Goal: Navigation & Orientation: Find specific page/section

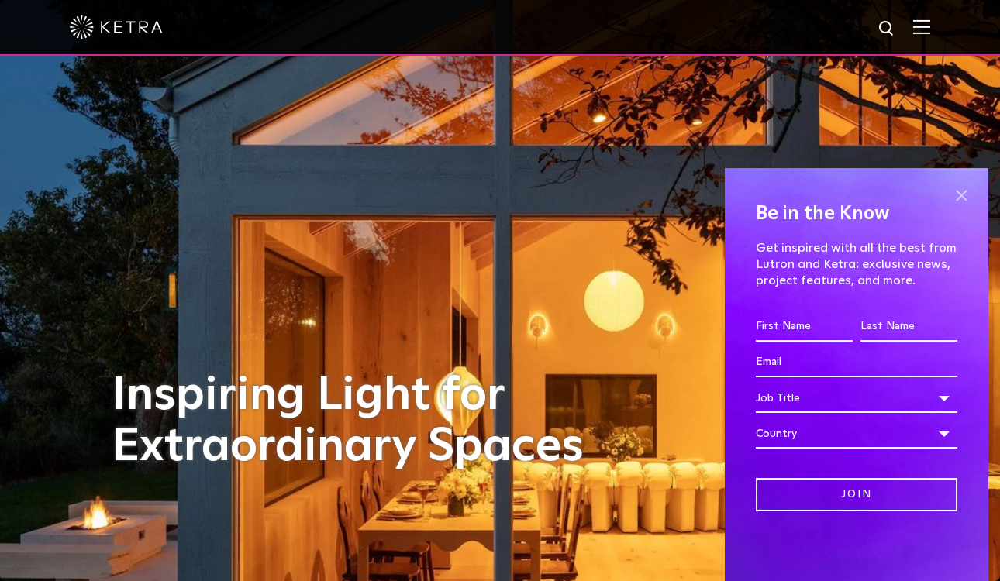
click at [957, 194] on span at bounding box center [960, 195] width 23 height 23
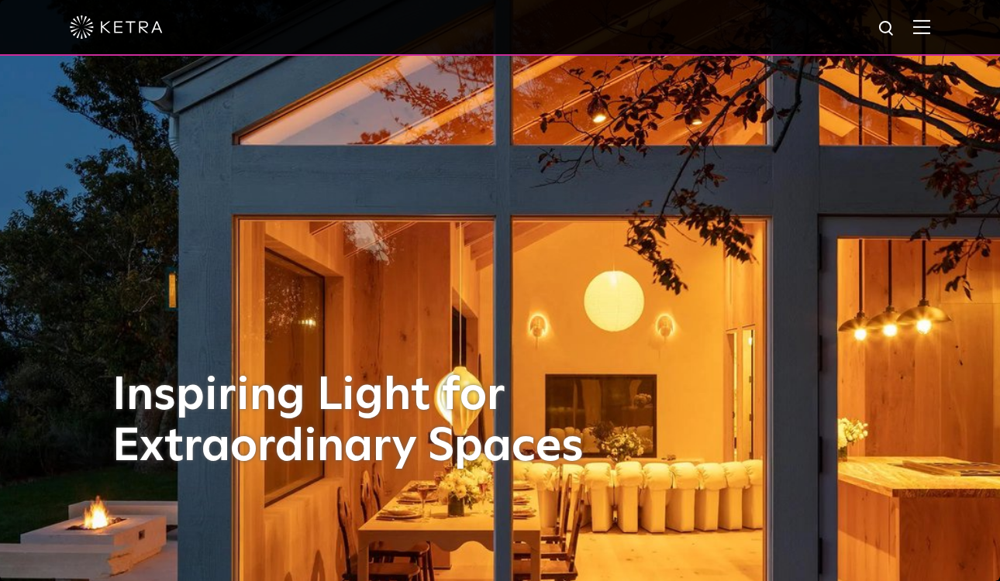
click at [924, 27] on img at bounding box center [921, 26] width 17 height 15
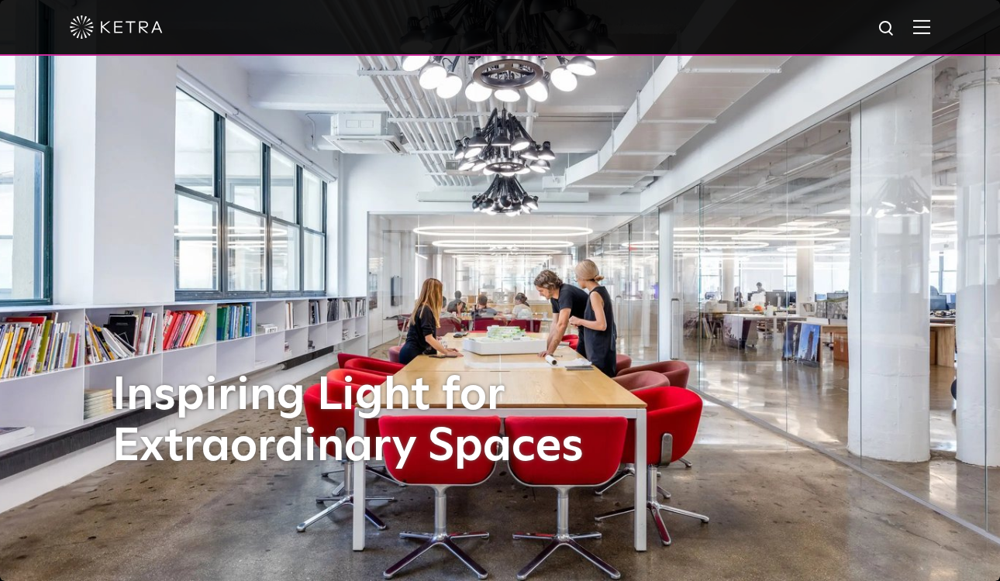
click at [122, 26] on img at bounding box center [116, 27] width 93 height 23
